Goal: Task Accomplishment & Management: Manage account settings

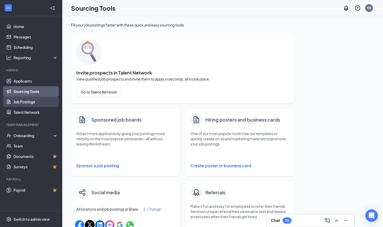
click at [26, 102] on link "Job Postings" at bounding box center [35, 101] width 44 height 10
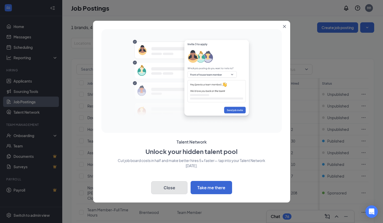
click at [153, 187] on button "Close" at bounding box center [169, 187] width 36 height 13
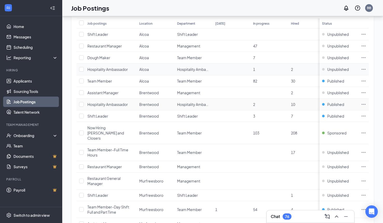
scroll to position [59, 0]
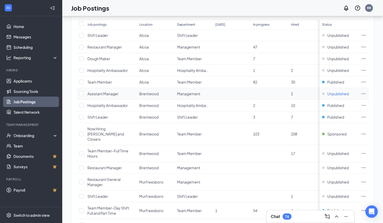
click at [331, 95] on div "Unpublished" at bounding box center [335, 93] width 27 height 5
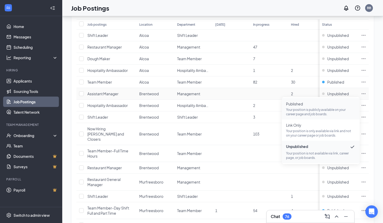
click at [303, 108] on p "Your position is publicly available on your career page and job boards." at bounding box center [321, 111] width 70 height 9
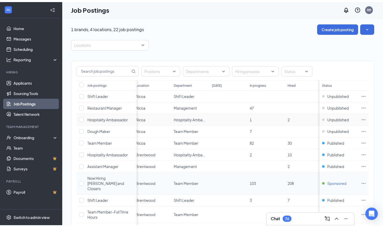
scroll to position [0, 0]
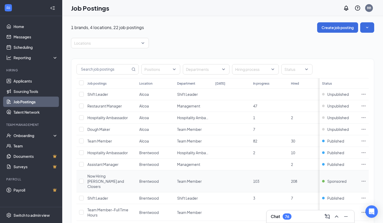
click at [113, 176] on span "Now Hiring [PERSON_NAME] and Closers" at bounding box center [105, 180] width 37 height 15
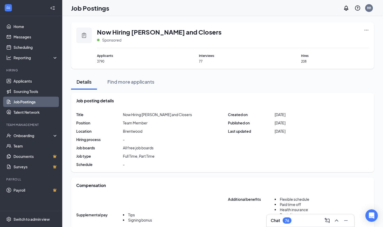
click at [168, 113] on span "Now Hiring [PERSON_NAME] and Closers" at bounding box center [157, 114] width 69 height 5
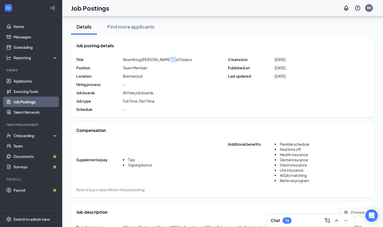
scroll to position [55, 0]
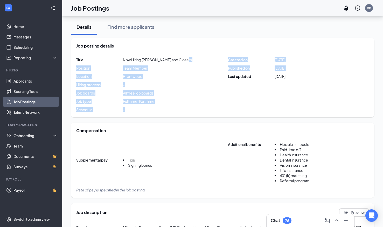
drag, startPoint x: 211, startPoint y: 112, endPoint x: 192, endPoint y: 58, distance: 56.9
click at [192, 58] on div "Job posting details Title Now Hiring [PERSON_NAME] and Closers Position Team Me…" at bounding box center [222, 77] width 303 height 79
click at [192, 58] on div "Title Now Hiring [PERSON_NAME] and Closers Position Team Member Location [GEOGR…" at bounding box center [222, 84] width 293 height 55
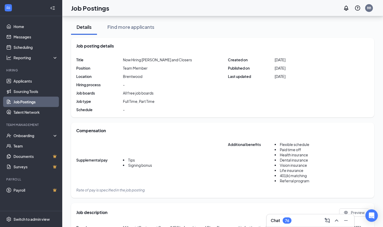
click at [175, 59] on span "Now Hiring [PERSON_NAME] and Closers" at bounding box center [157, 59] width 69 height 5
click at [144, 68] on span "Team Member" at bounding box center [135, 67] width 25 height 5
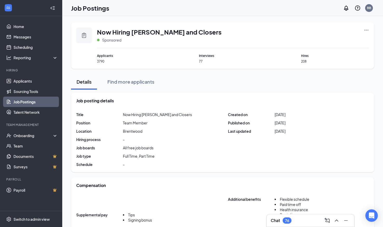
click at [365, 31] on icon "Ellipses" at bounding box center [366, 29] width 5 height 5
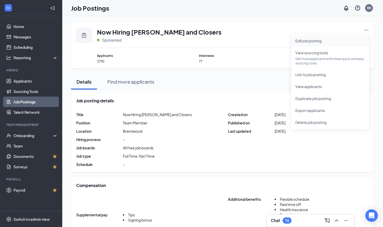
click at [322, 43] on span "Edit job posting" at bounding box center [330, 41] width 70 height 6
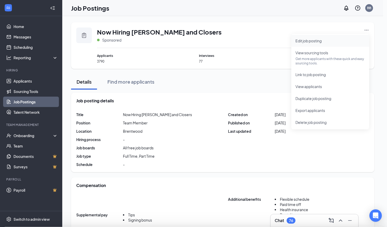
type input "Now Hiring [PERSON_NAME] and Closers"
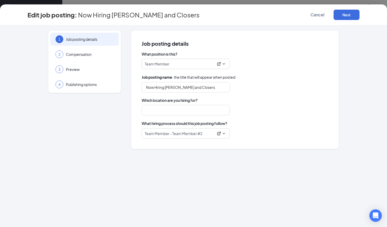
type input "Brentwood"
click at [196, 87] on input "Now Hiring [PERSON_NAME] and Closers" at bounding box center [186, 87] width 88 height 10
click at [187, 87] on input "Now Hiring Closers" at bounding box center [186, 87] width 88 height 10
type input "Now Hiring Closers for Nights and weekends"
click at [341, 16] on button "Next" at bounding box center [347, 15] width 26 height 10
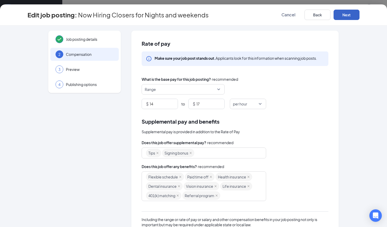
click at [341, 16] on button "Next" at bounding box center [347, 15] width 26 height 10
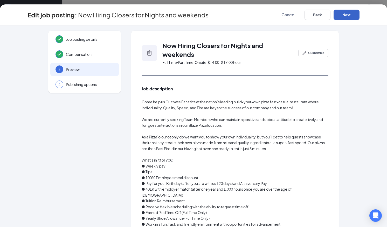
click at [341, 16] on button "Next" at bounding box center [347, 15] width 26 height 10
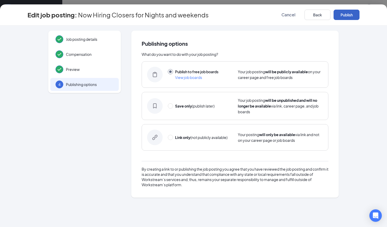
click at [346, 13] on button "Publish" at bounding box center [347, 15] width 26 height 10
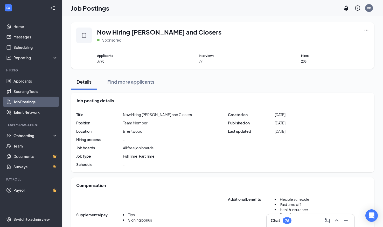
click at [24, 99] on link "Job Postings" at bounding box center [35, 101] width 44 height 10
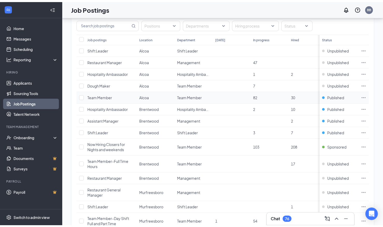
scroll to position [46, 0]
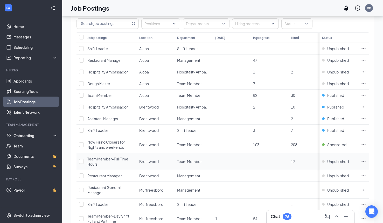
click at [110, 161] on span "Team Member-Full Time Hours" at bounding box center [107, 161] width 41 height 10
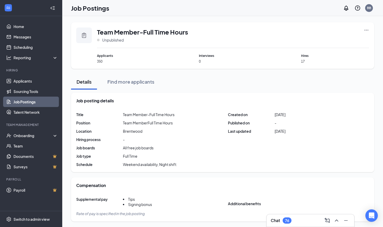
click at [366, 30] on icon "Ellipses" at bounding box center [367, 30] width 4 height 1
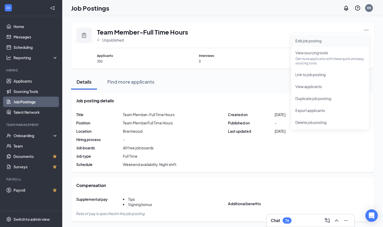
click at [317, 42] on span "Edit job posting" at bounding box center [308, 40] width 26 height 5
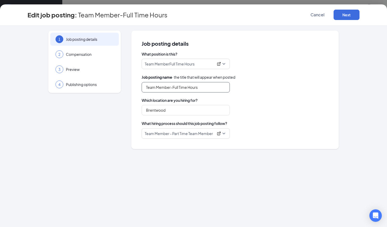
click at [200, 87] on input "Team Member-Full Time Hours" at bounding box center [186, 87] width 88 height 10
click at [223, 65] on span "Team MemberFull Time Hours" at bounding box center [186, 64] width 82 height 10
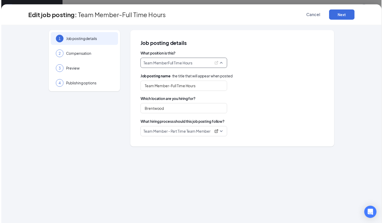
scroll to position [129, 0]
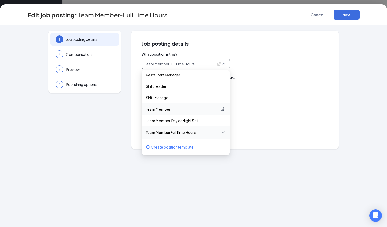
click at [164, 109] on p "Team Member" at bounding box center [182, 108] width 72 height 5
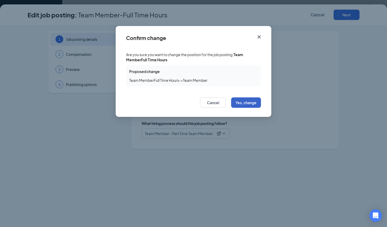
click at [241, 101] on button "Yes, change" at bounding box center [246, 102] width 30 height 10
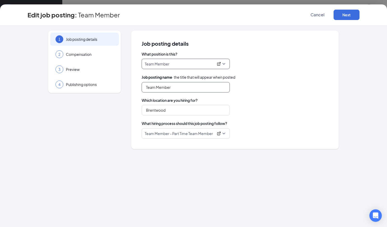
click at [175, 87] on input "Team Member" at bounding box center [186, 87] width 88 height 10
type input "Team Member-Part time dayshift"
click at [340, 19] on button "Next" at bounding box center [347, 15] width 26 height 10
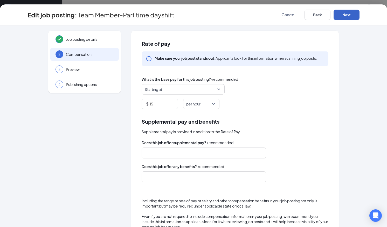
click at [340, 19] on button "Next" at bounding box center [347, 15] width 26 height 10
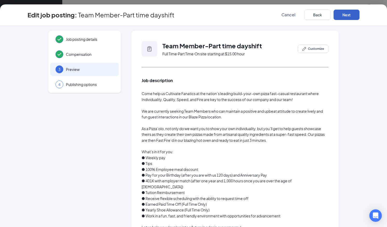
click at [340, 19] on button "Next" at bounding box center [347, 15] width 26 height 10
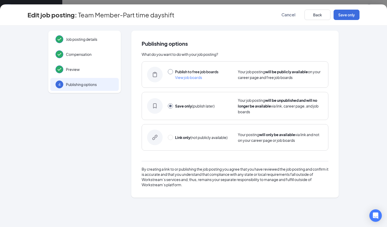
click at [170, 74] on input "radio" at bounding box center [170, 71] width 5 height 5
radio input "true"
radio input "false"
click at [345, 17] on button "Publish" at bounding box center [347, 15] width 26 height 10
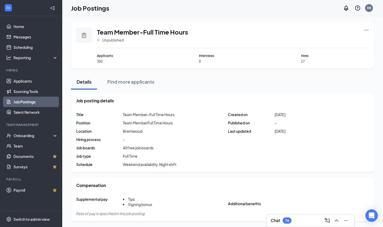
click at [31, 99] on link "Job Postings" at bounding box center [35, 101] width 44 height 10
